Goal: Task Accomplishment & Management: Manage account settings

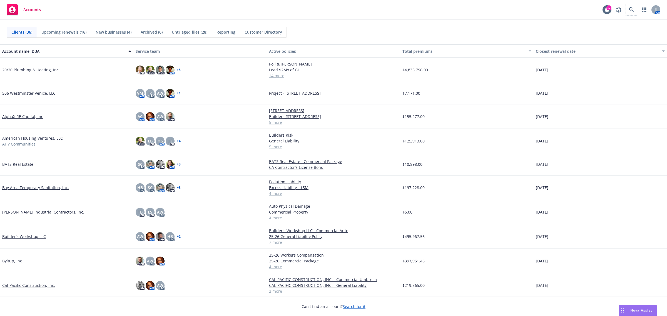
click at [629, 16] on div "Accounts 17 AM" at bounding box center [333, 10] width 667 height 20
click at [630, 11] on icon at bounding box center [631, 9] width 5 height 5
click at [627, 11] on link at bounding box center [631, 9] width 11 height 11
click at [631, 9] on icon at bounding box center [631, 9] width 5 height 5
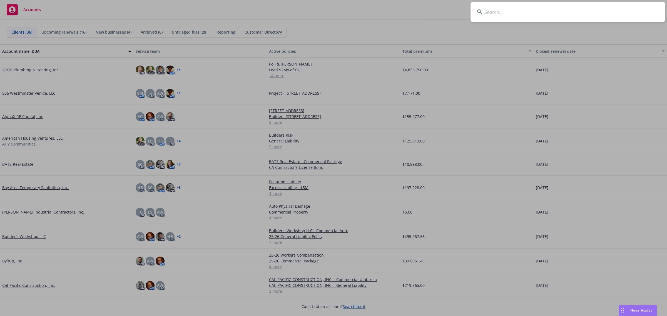
type input "i"
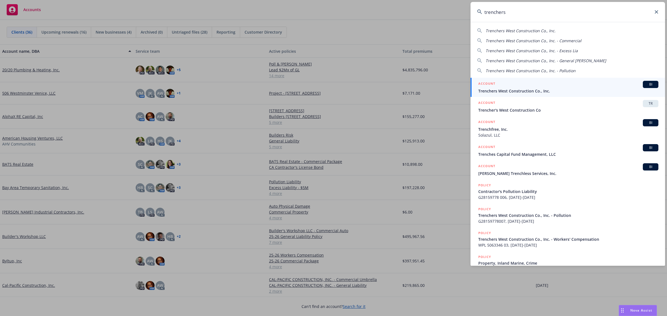
click at [523, 29] on span "Trenchers West Construction Co., Inc." at bounding box center [521, 30] width 70 height 5
type input "Trenchers West Construction Co., Inc."
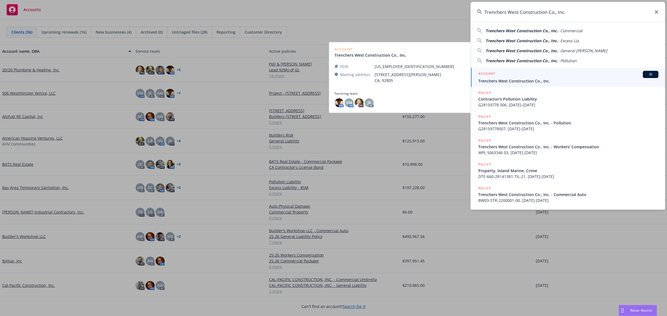
click at [521, 79] on span "Trenchers West Construction Co., Inc." at bounding box center [568, 81] width 180 height 6
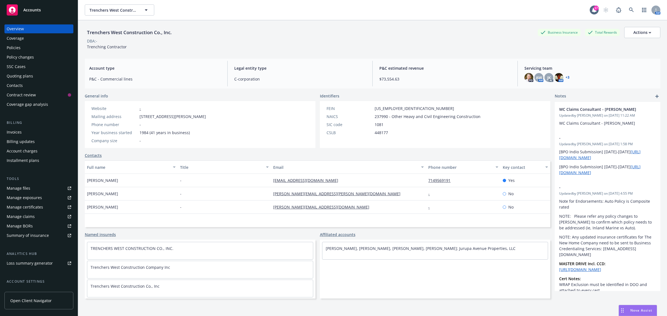
click at [35, 74] on div "Quoting plans" at bounding box center [39, 76] width 64 height 9
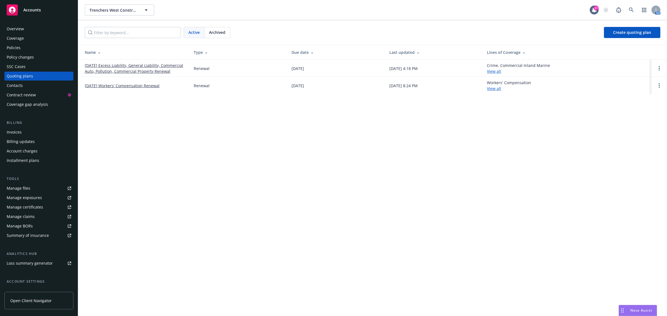
click at [122, 68] on link "[DATE] Excess Liability, General Liability, Commercial Auto, Pollution, Commerc…" at bounding box center [135, 69] width 100 height 12
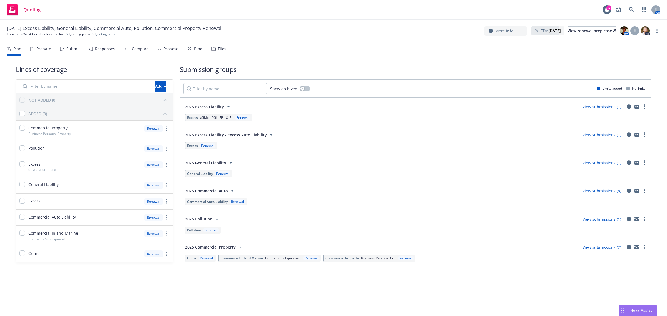
click at [597, 108] on link "View submissions (1)" at bounding box center [602, 106] width 39 height 5
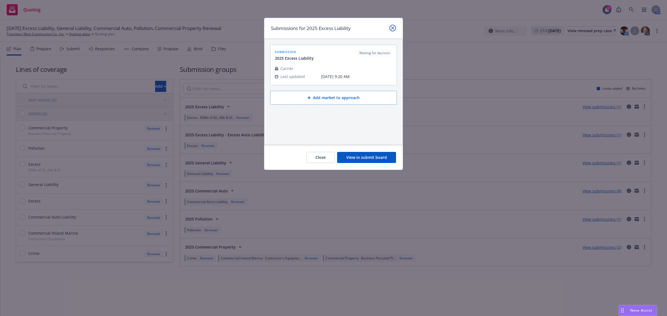
click at [392, 28] on icon "close" at bounding box center [392, 27] width 3 height 3
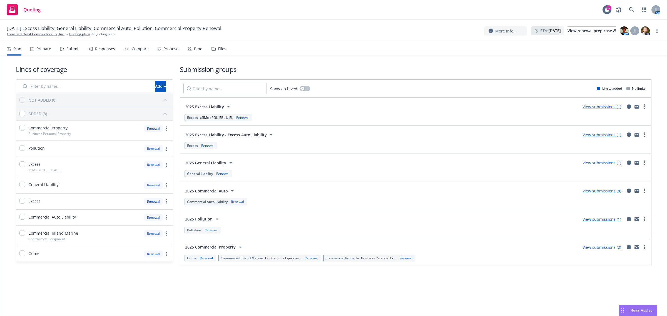
click at [204, 104] on span "2025 Excess Liability" at bounding box center [204, 107] width 39 height 6
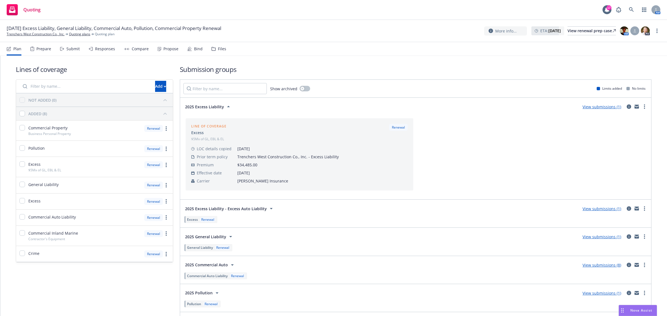
click at [606, 108] on link "View submissions (1)" at bounding box center [602, 106] width 39 height 5
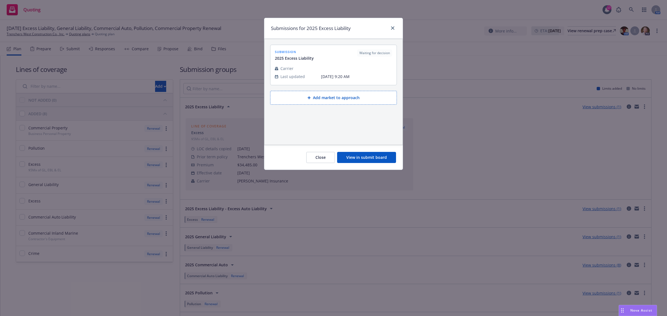
click at [377, 156] on button "View in submit board" at bounding box center [366, 157] width 59 height 11
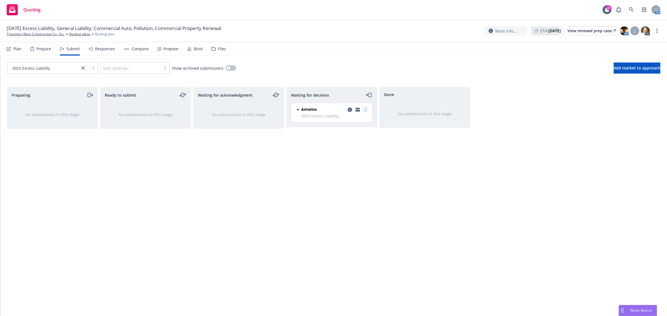
click at [366, 111] on link "more" at bounding box center [365, 109] width 7 height 7
click at [240, 156] on div "Waiting for acknowledgment No submissions in this stage" at bounding box center [238, 196] width 91 height 218
click at [365, 109] on circle "more" at bounding box center [365, 108] width 1 height 1
click at [348, 143] on span "Add accepted decision" at bounding box center [341, 143] width 56 height 5
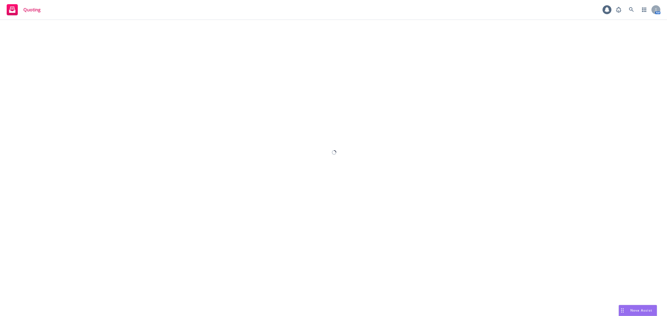
select select "12"
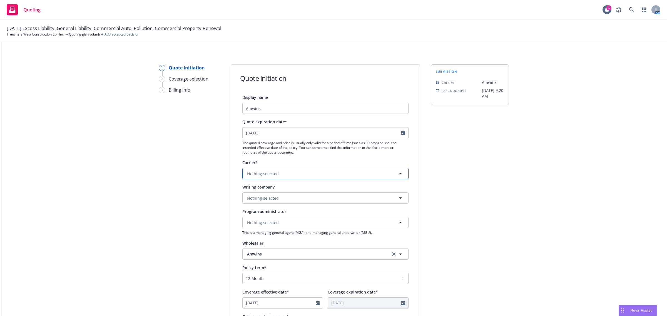
click at [279, 170] on button "Nothing selected" at bounding box center [325, 173] width 166 height 11
click at [215, 207] on div "1 Quote initiation 2 Coverage selection 3 Billing info" at bounding box center [189, 250] width 61 height 373
click at [256, 194] on button "Nothing selected" at bounding box center [325, 198] width 166 height 11
type input "united spe"
click at [270, 179] on strong "United Specialty Insurance Company" at bounding box center [283, 176] width 70 height 5
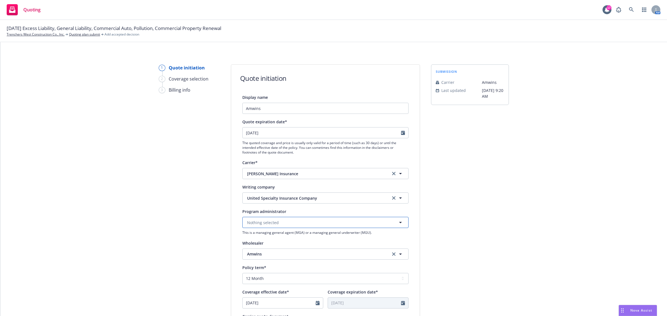
click at [260, 221] on span "Nothing selected" at bounding box center [263, 223] width 32 height 6
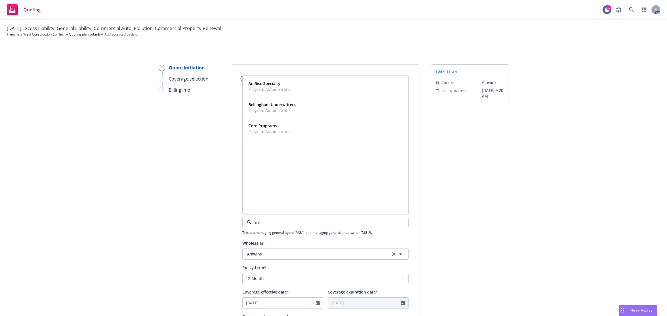
type input "a"
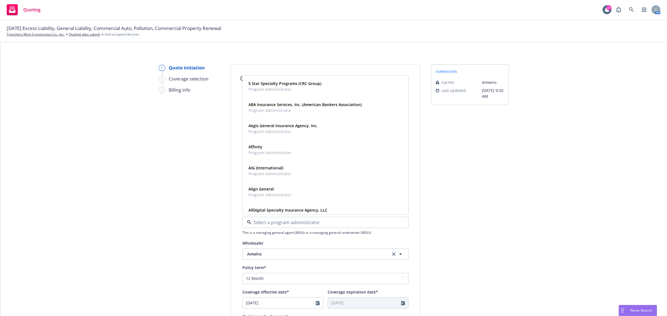
click at [266, 239] on div "Display name [PERSON_NAME] Quote expiration date* [DATE] The quoted coverage an…" at bounding box center [325, 248] width 166 height 309
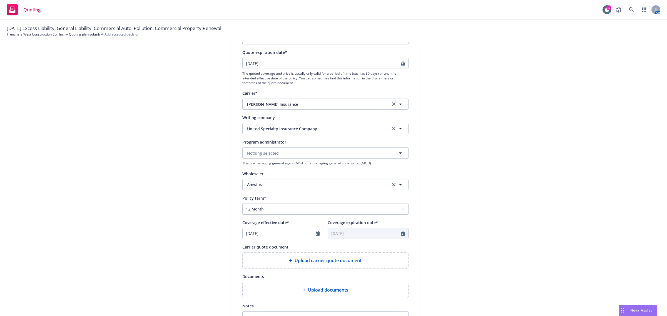
scroll to position [104, 0]
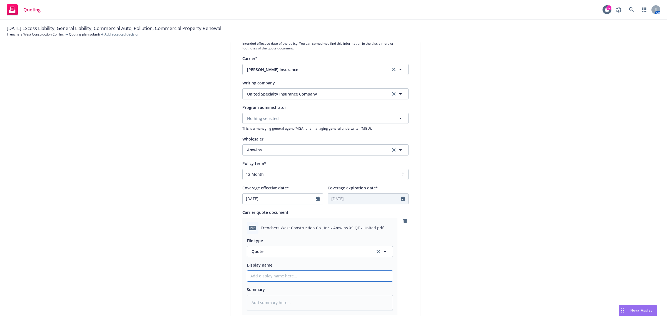
click at [258, 277] on input "Display name" at bounding box center [320, 276] width 146 height 11
drag, startPoint x: 257, startPoint y: 226, endPoint x: 370, endPoint y: 227, distance: 112.6
click at [370, 227] on div "pdf Trenchers West Construction Co., Inc.- Amwins XS QT - United.pdf" at bounding box center [320, 228] width 146 height 12
copy span "Trenchers West Construction Co., Inc.- Amwins XS QT - United."
click at [258, 274] on input "Display name" at bounding box center [320, 276] width 146 height 11
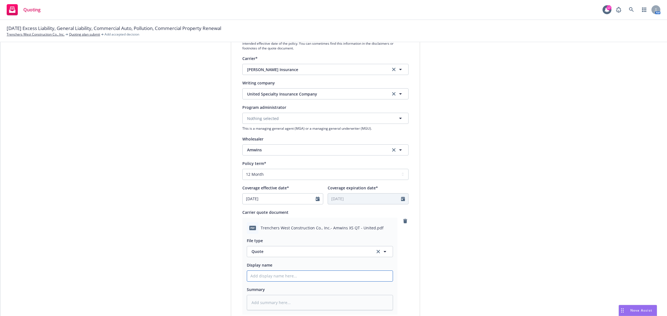
paste input "Trenchers West Construction Co., Inc.- Amwins XS QT - United."
type textarea "x"
type input "Trenchers West Construction Co., Inc.- Amwins XS QT - United."
type textarea "x"
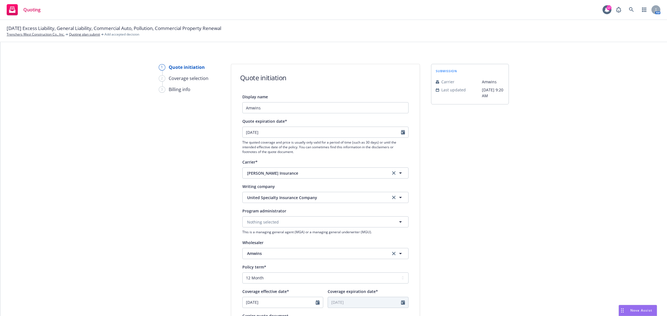
scroll to position [0, 0]
type input "Trenchers West Construction Co., Inc.- Amwins XS QT - United"
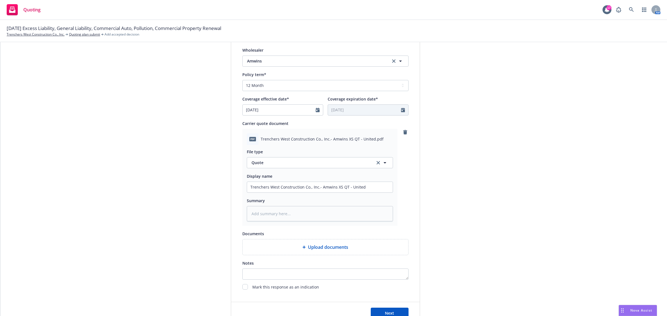
scroll to position [208, 0]
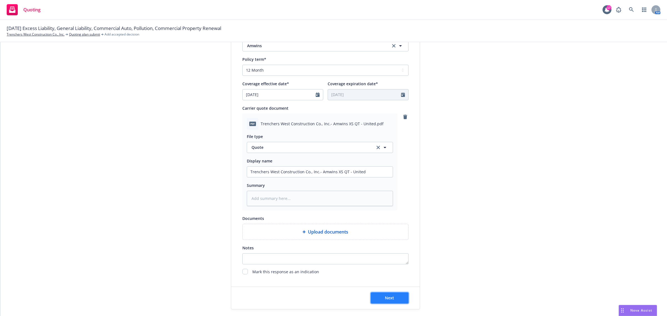
click at [396, 298] on button "Next" at bounding box center [390, 298] width 38 height 11
type textarea "x"
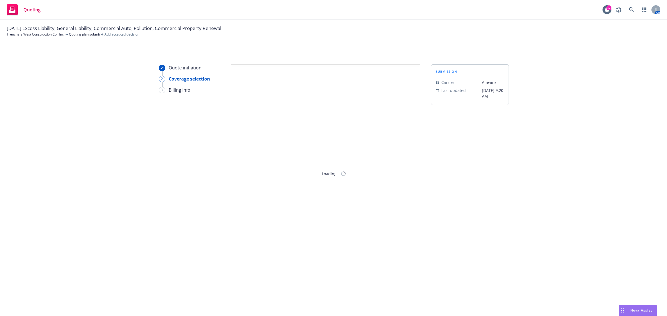
scroll to position [0, 0]
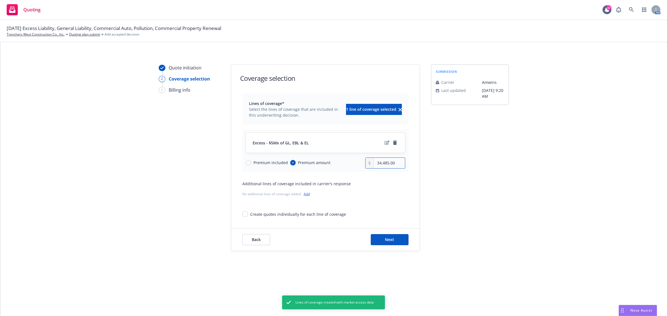
click at [387, 168] on input "34,485.00" at bounding box center [389, 163] width 31 height 11
click at [390, 166] on input "34,485.00" at bounding box center [389, 163] width 31 height 11
type input "35,535.00"
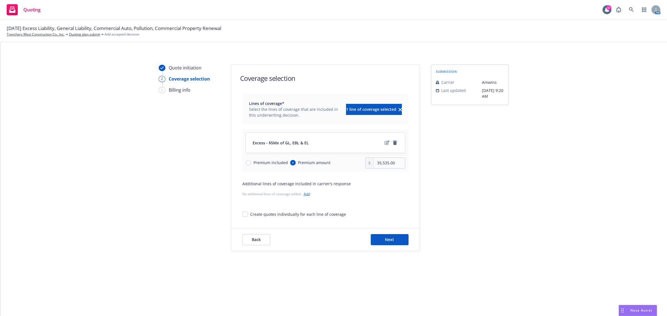
click at [374, 184] on div "Additional lines of coverage included in carrier’s response" at bounding box center [325, 184] width 166 height 6
click at [396, 240] on button "Next" at bounding box center [390, 239] width 38 height 11
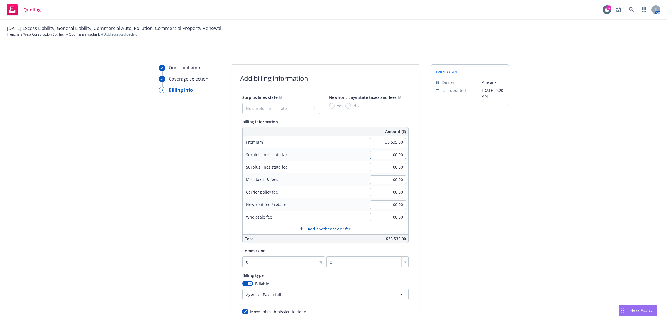
click at [391, 154] on input "00.00" at bounding box center [388, 155] width 36 height 8
type input "1,161.81"
click at [384, 218] on input "00.00" at bounding box center [388, 217] width 36 height 8
type input "1,777.00"
click at [389, 179] on input "00.00" at bounding box center [388, 180] width 36 height 8
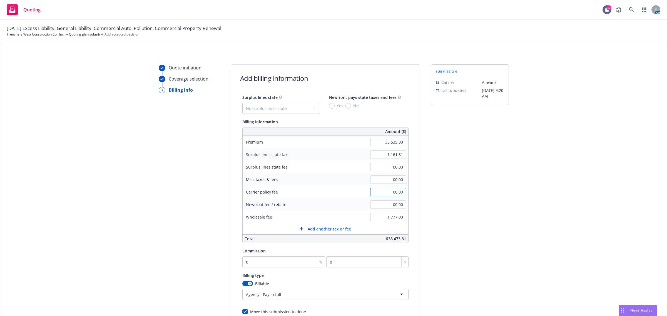
click at [391, 193] on input "00.00" at bounding box center [388, 192] width 36 height 8
type input "1,000.00"
click at [412, 191] on div "Surplus lines state No surplus lines state [US_STATE] [US_STATE] [US_STATE] [US…" at bounding box center [325, 204] width 188 height 221
click at [309, 106] on select "No surplus lines state [US_STATE] [US_STATE] [US_STATE] [US_STATE] [US_STATE] […" at bounding box center [281, 108] width 78 height 11
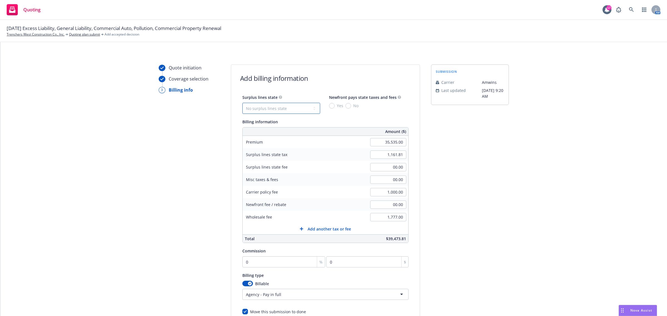
click at [309, 106] on select "No surplus lines state [US_STATE] [US_STATE] [US_STATE] [US_STATE] [US_STATE] […" at bounding box center [281, 108] width 78 height 11
select select "CA"
click at [242, 103] on select "No surplus lines state [US_STATE] [US_STATE] [US_STATE] [US_STATE] [US_STATE] […" at bounding box center [281, 108] width 78 height 11
type input "1,096.05"
type input "65.76"
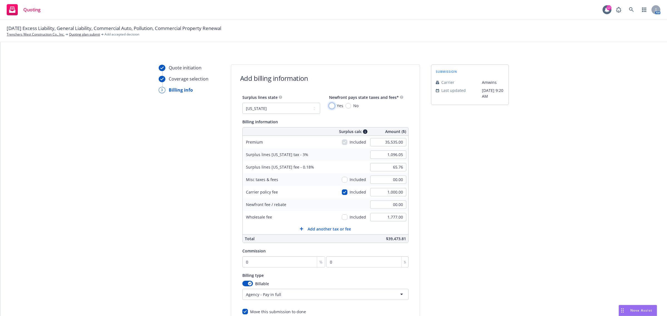
click at [330, 106] on input "Yes" at bounding box center [332, 106] width 6 height 6
radio input "true"
click at [341, 105] on div "Yes No" at bounding box center [343, 106] width 29 height 6
click at [345, 106] on input "No" at bounding box center [348, 106] width 6 height 6
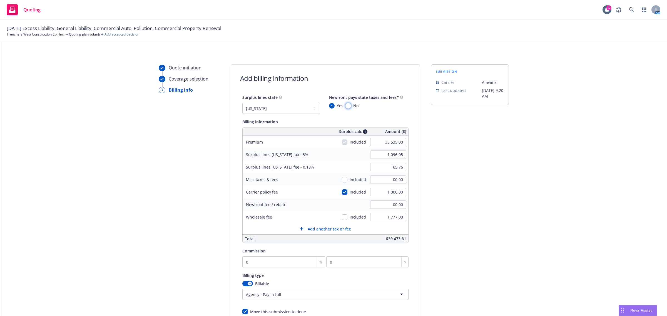
radio input "true"
click at [345, 106] on input "No" at bounding box center [348, 106] width 6 height 6
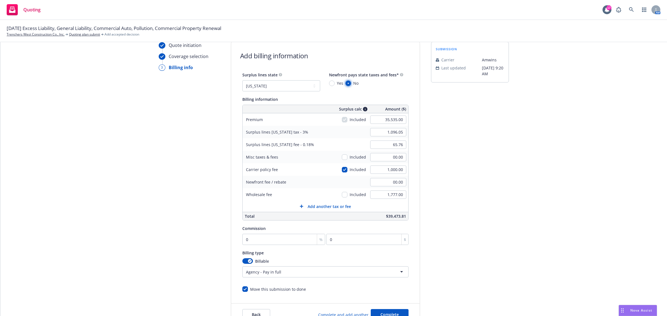
scroll to position [35, 0]
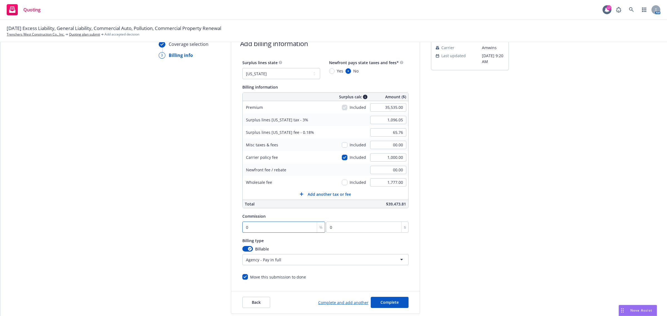
click at [259, 226] on input "0" at bounding box center [283, 227] width 83 height 11
type input "1"
type input "355.35"
type input "12"
type input "4264.2"
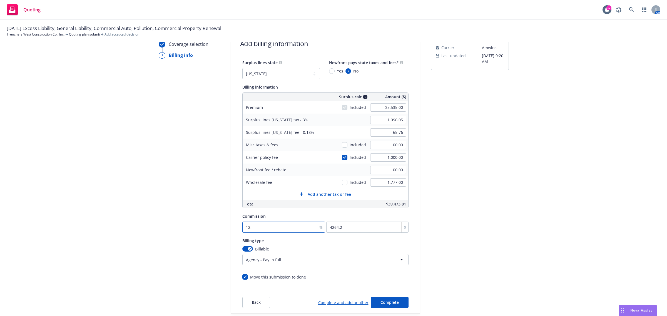
type input "12.5"
type input "4441.88"
type input "12.5"
click at [304, 240] on div "Billing type" at bounding box center [325, 240] width 166 height 7
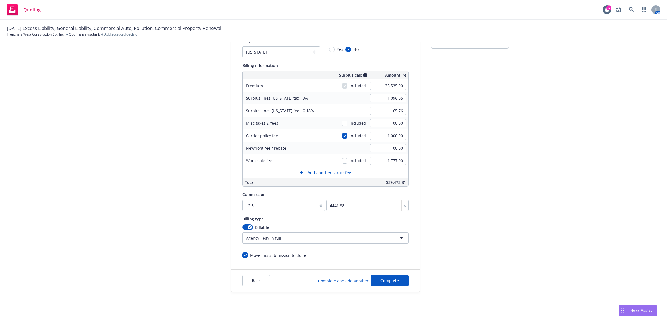
scroll to position [68, 0]
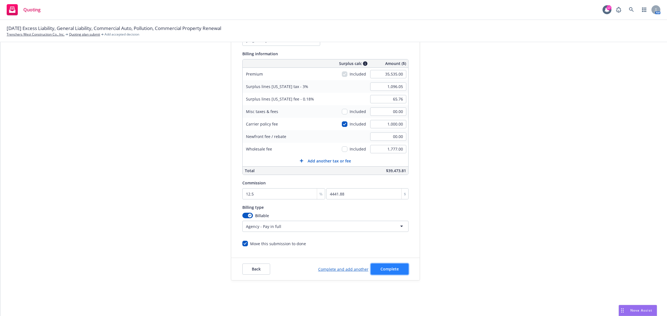
click at [392, 275] on button "Complete" at bounding box center [390, 269] width 38 height 11
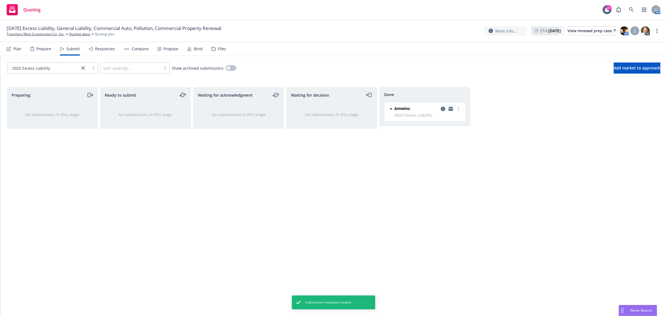
click at [106, 45] on div "Responses" at bounding box center [102, 48] width 26 height 13
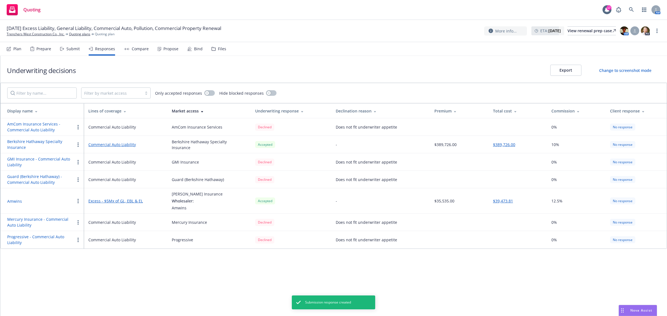
click at [138, 49] on div "Compare" at bounding box center [140, 49] width 17 height 4
